Goal: Information Seeking & Learning: Check status

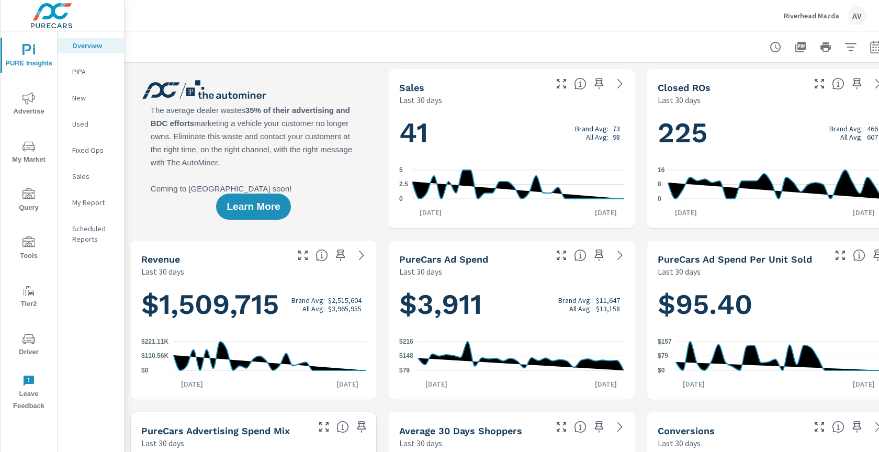
click at [17, 98] on span "Advertise" at bounding box center [29, 105] width 50 height 26
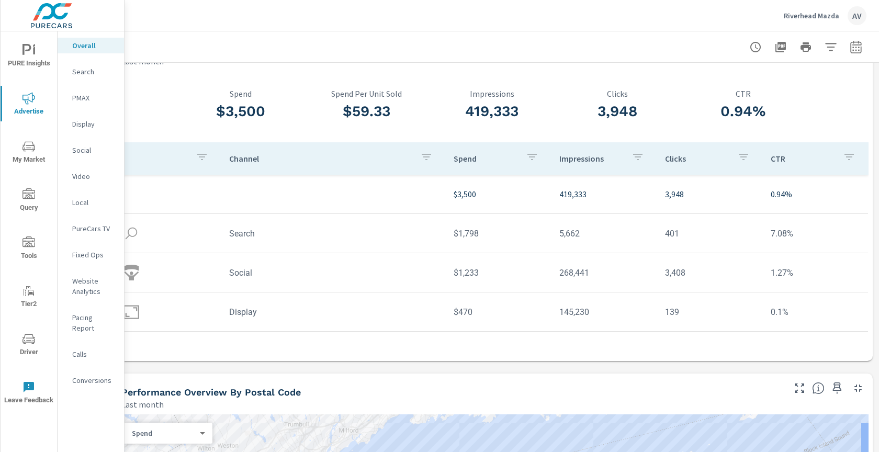
scroll to position [39, 28]
click at [850, 52] on icon "button" at bounding box center [855, 46] width 11 height 13
select select "Last month"
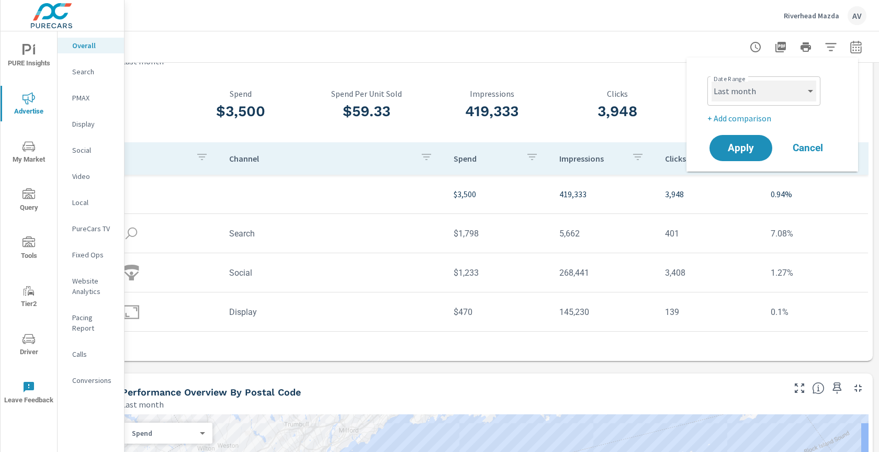
click at [756, 92] on select "Custom Yesterday Last week Last 7 days Last 14 days Last 30 days Last 45 days L…" at bounding box center [763, 91] width 105 height 21
click at [711, 81] on select "Custom Yesterday Last week Last 7 days Last 14 days Last 30 days Last 45 days L…" at bounding box center [763, 91] width 105 height 21
click at [747, 119] on p "+ Add comparison" at bounding box center [774, 118] width 134 height 13
select select "Previous period"
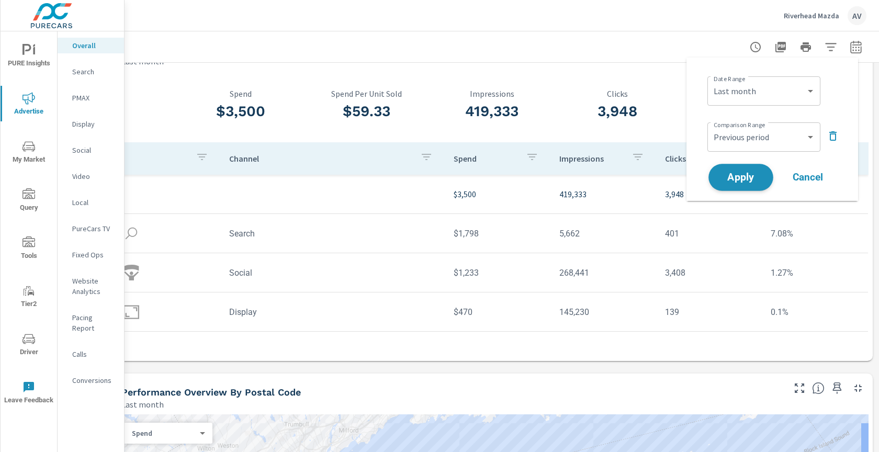
click at [746, 174] on span "Apply" at bounding box center [740, 178] width 43 height 10
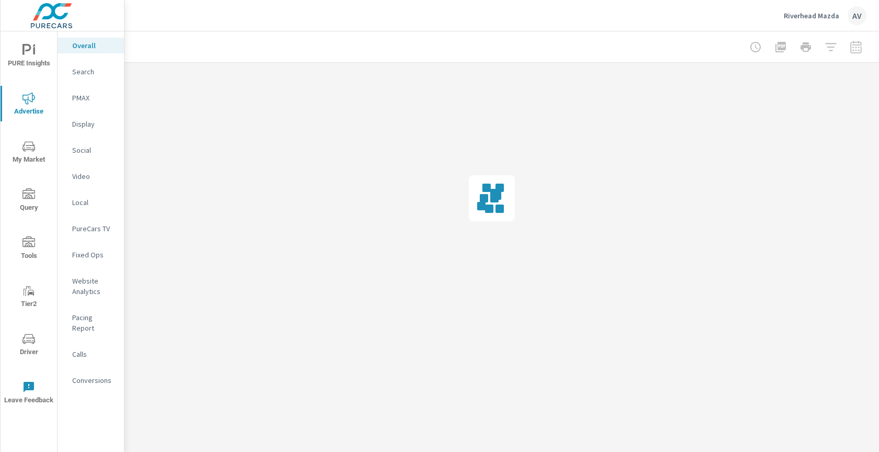
scroll to position [0, 19]
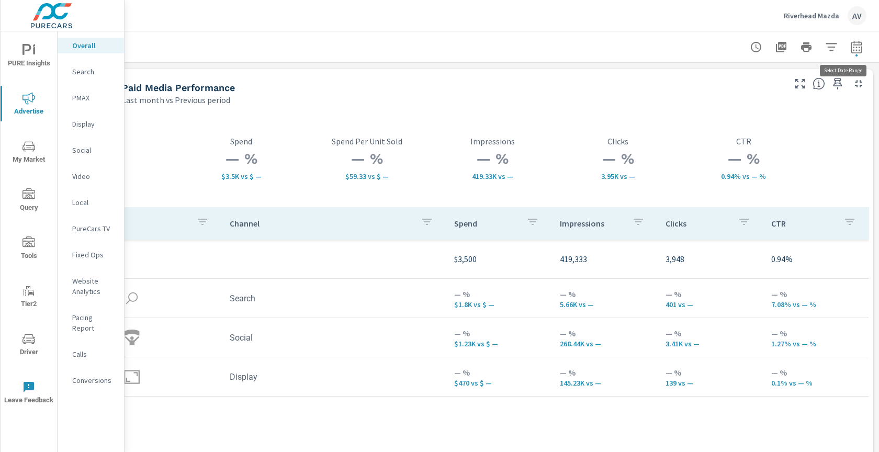
click at [858, 44] on icon "button" at bounding box center [855, 46] width 11 height 13
select select "Last month"
select select "Previous period"
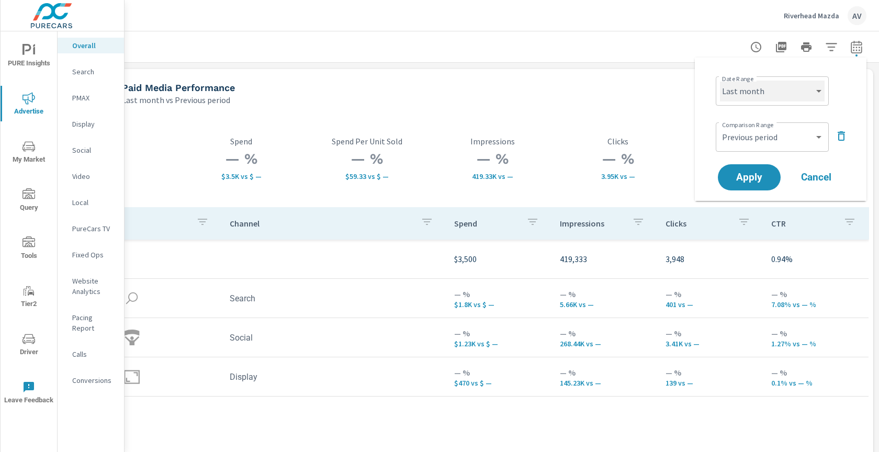
click at [766, 83] on select "Custom Yesterday Last week Last 7 days Last 14 days Last 30 days Last 45 days L…" at bounding box center [772, 91] width 105 height 21
click at [720, 81] on select "Custom Yesterday Last week Last 7 days Last 14 days Last 30 days Last 45 days L…" at bounding box center [772, 91] width 105 height 21
select select "Month to date"
click at [763, 136] on select "Custom Previous period Previous month Previous year" at bounding box center [772, 137] width 105 height 21
click at [720, 127] on select "Custom Previous period Previous month Previous year" at bounding box center [772, 137] width 105 height 21
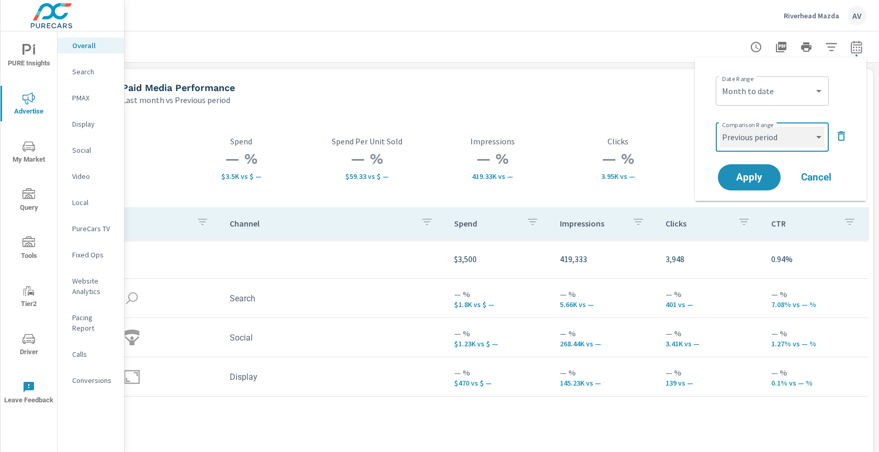
select select "Previous month"
click at [756, 168] on button "Apply" at bounding box center [749, 177] width 65 height 27
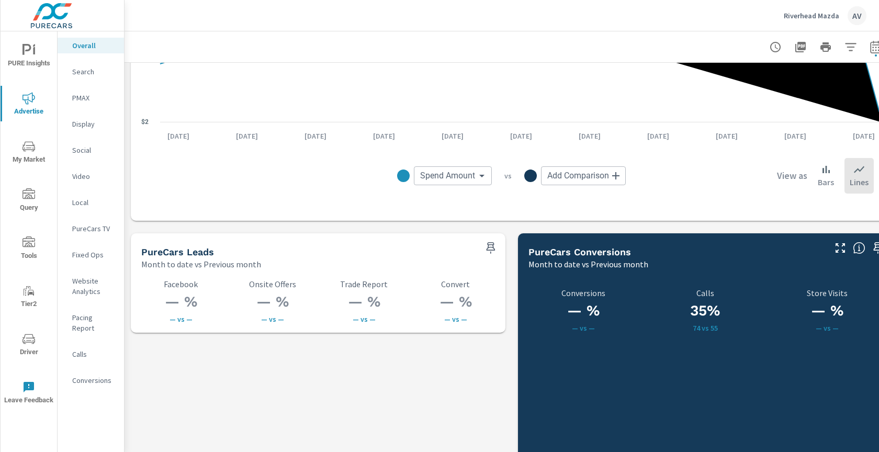
scroll to position [1293, 0]
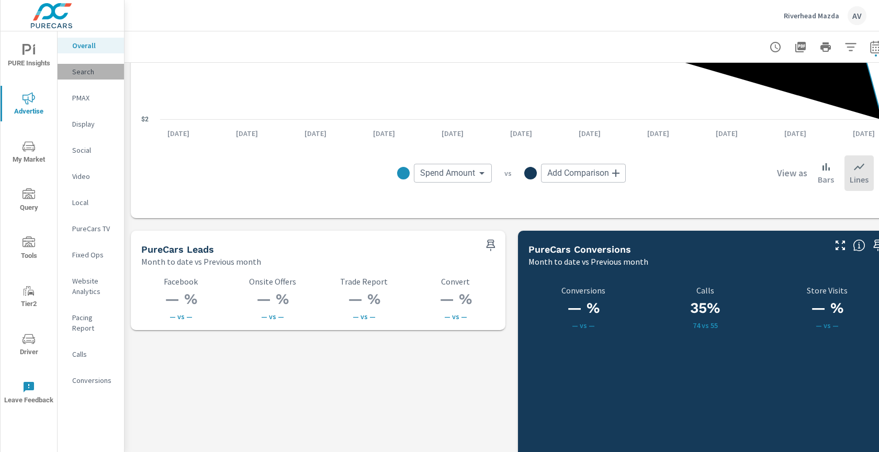
click at [96, 73] on p "Search" at bounding box center [93, 71] width 43 height 10
